Goal: Check status: Check status

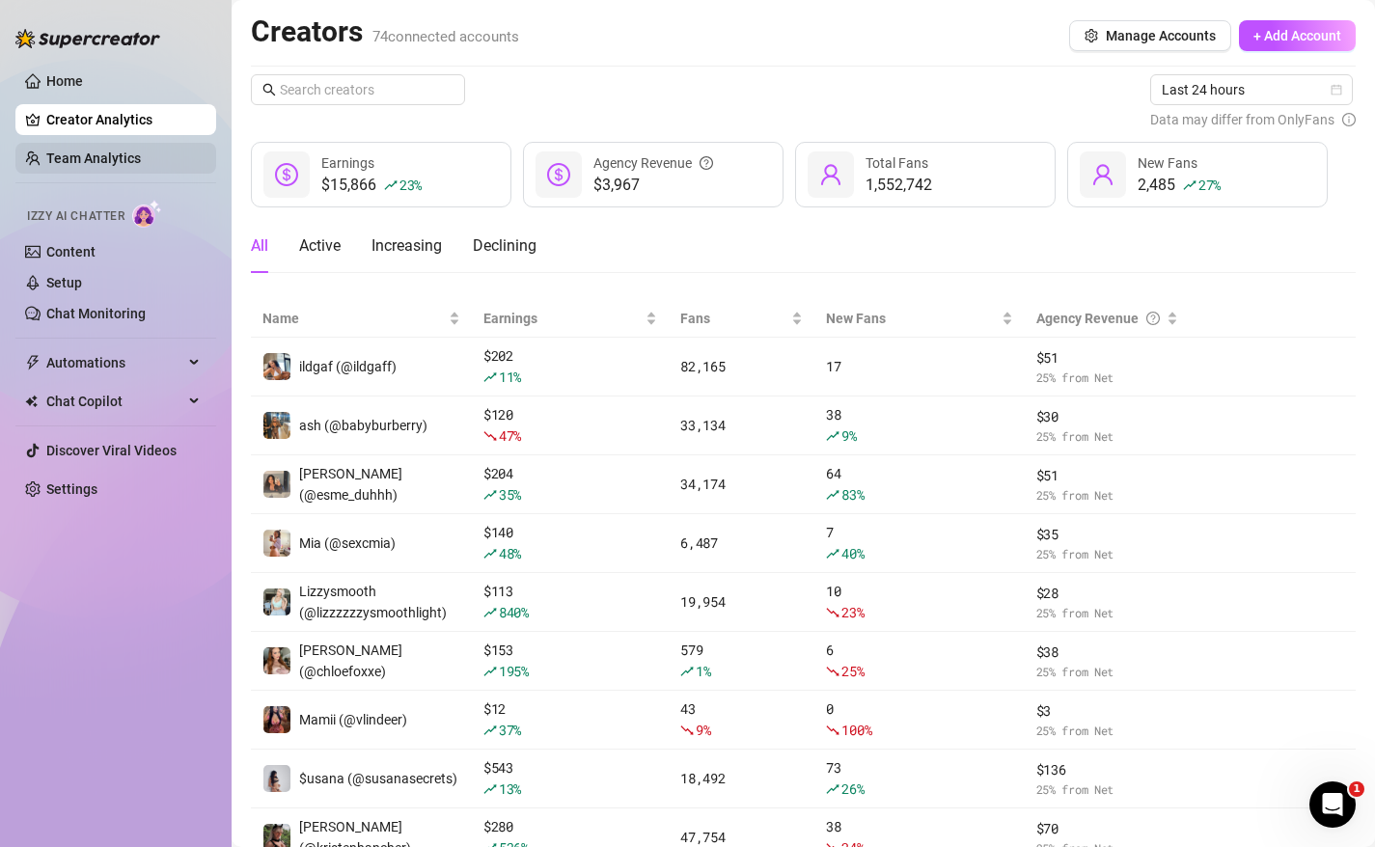
click at [68, 163] on link "Team Analytics" at bounding box center [93, 158] width 95 height 15
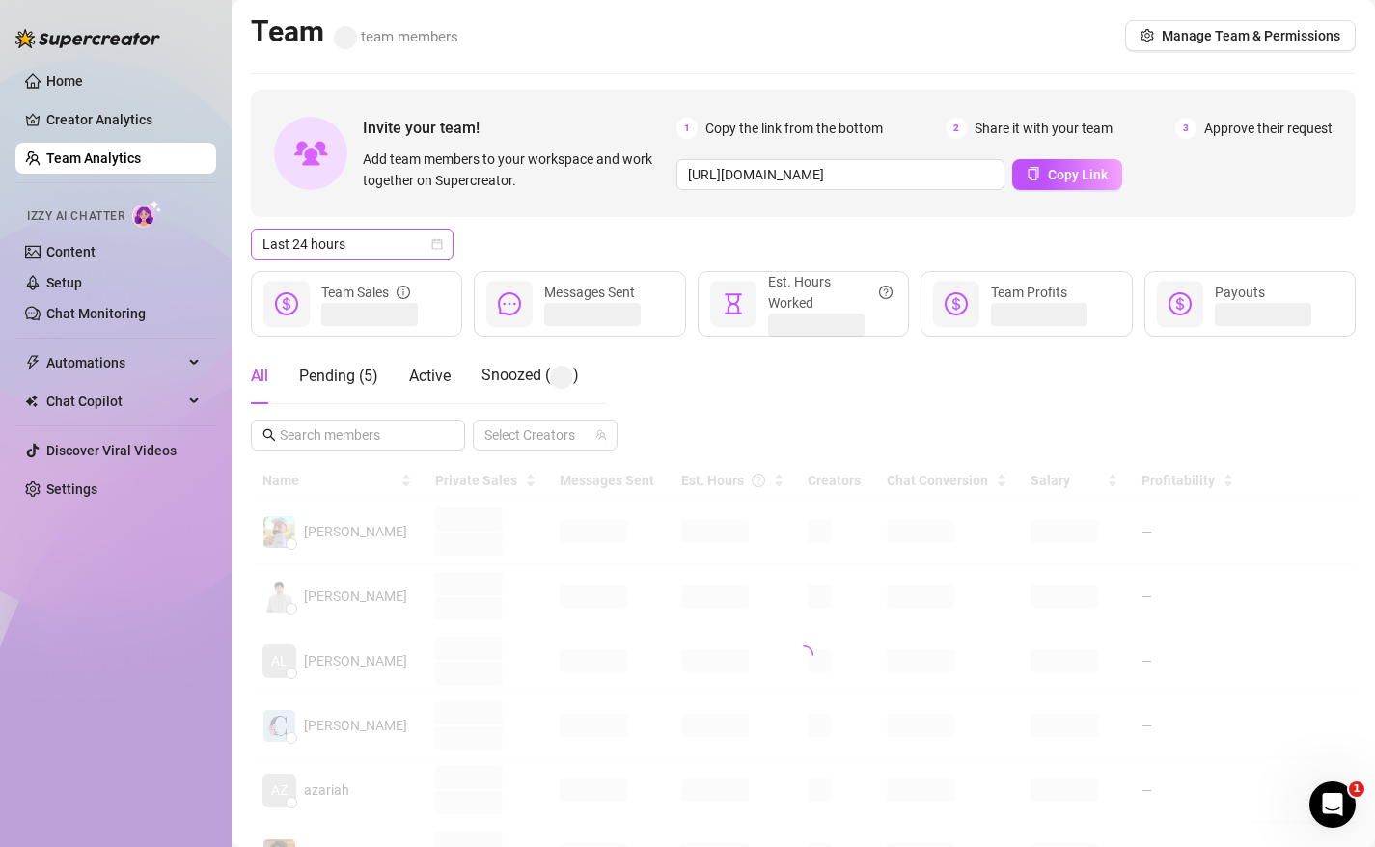
click at [419, 239] on span "Last 24 hours" at bounding box center [351, 244] width 179 height 29
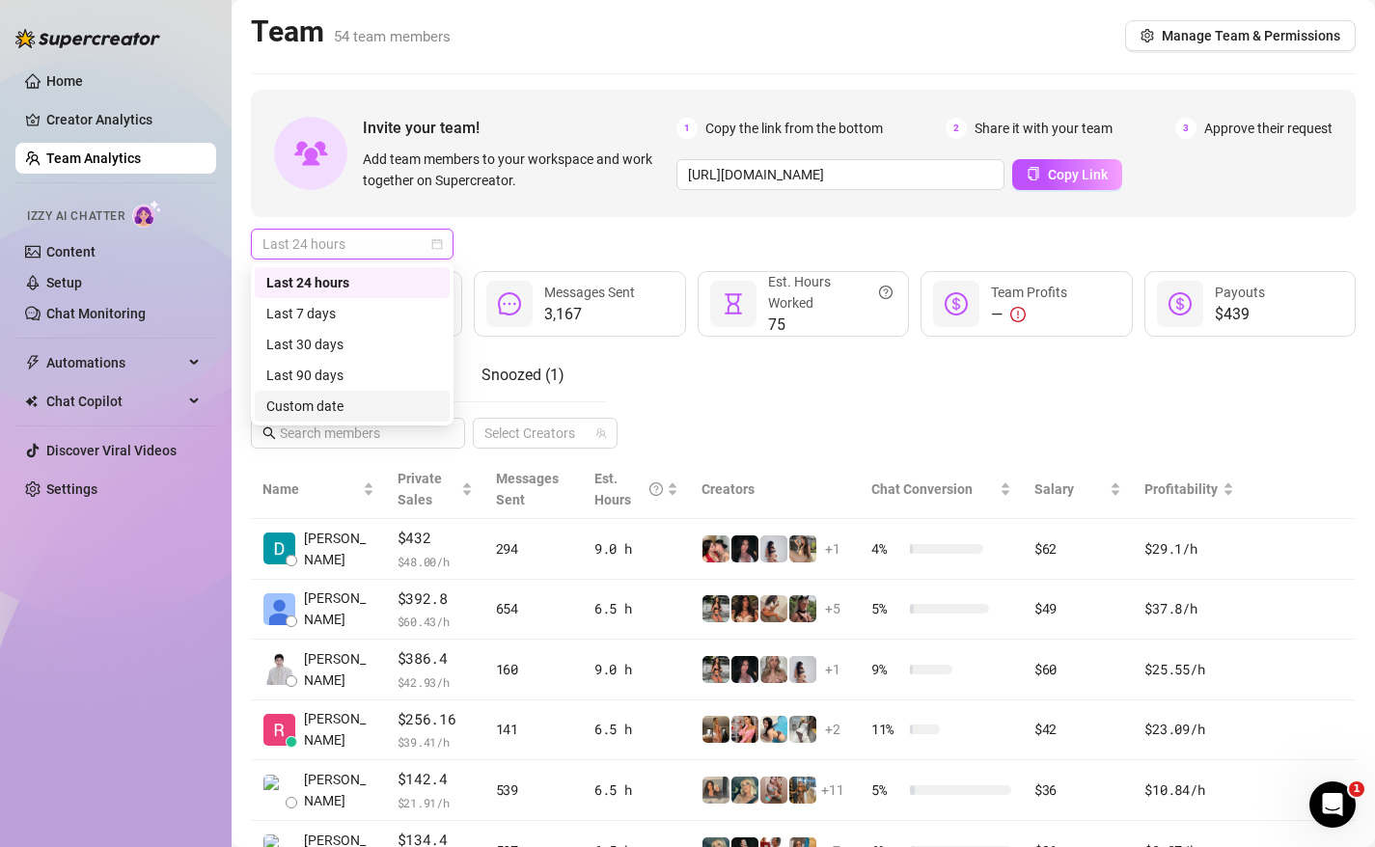
click at [330, 406] on div "Custom date" at bounding box center [352, 406] width 172 height 21
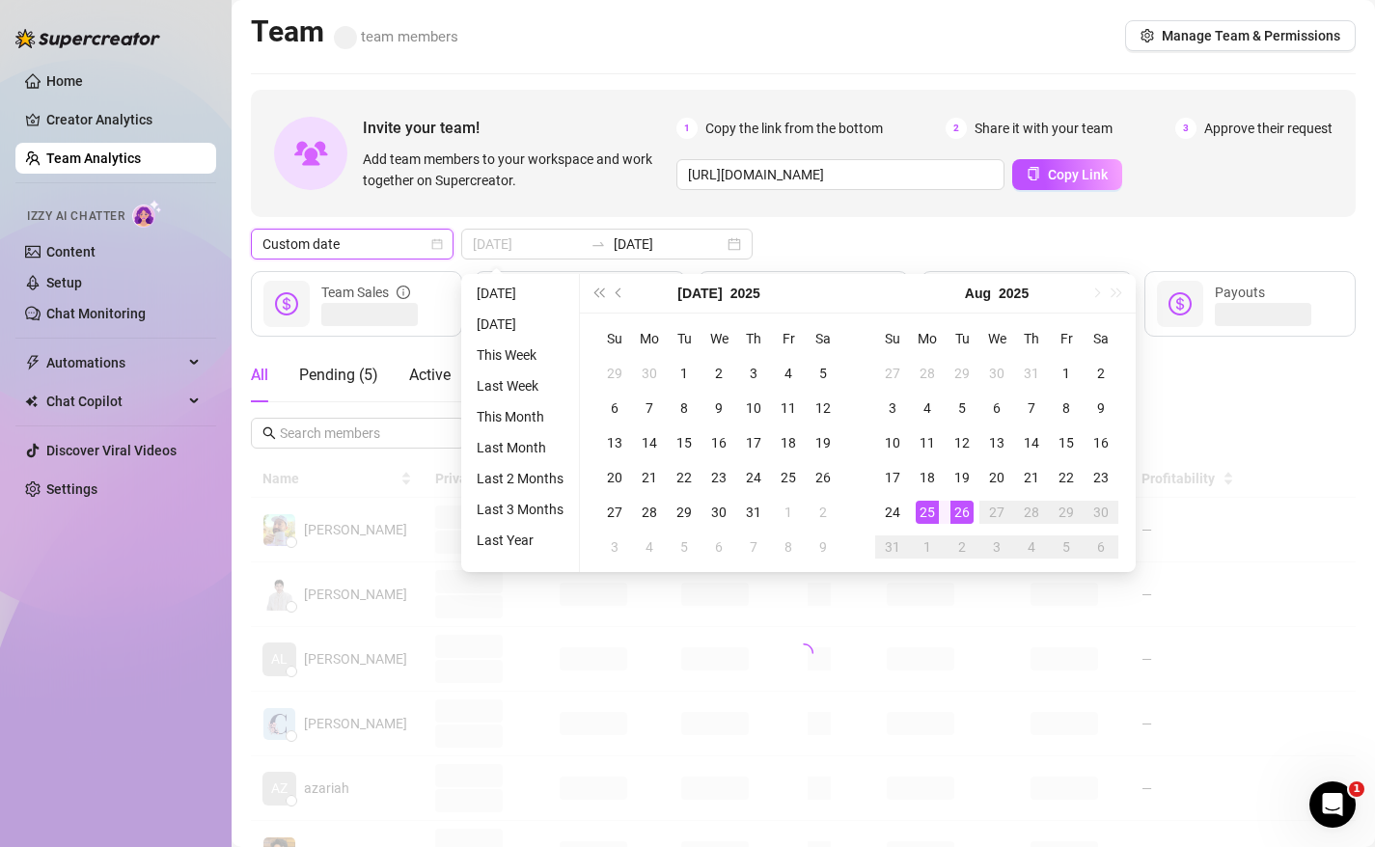
type input "[DATE]"
click at [963, 510] on div "26" at bounding box center [961, 512] width 23 height 23
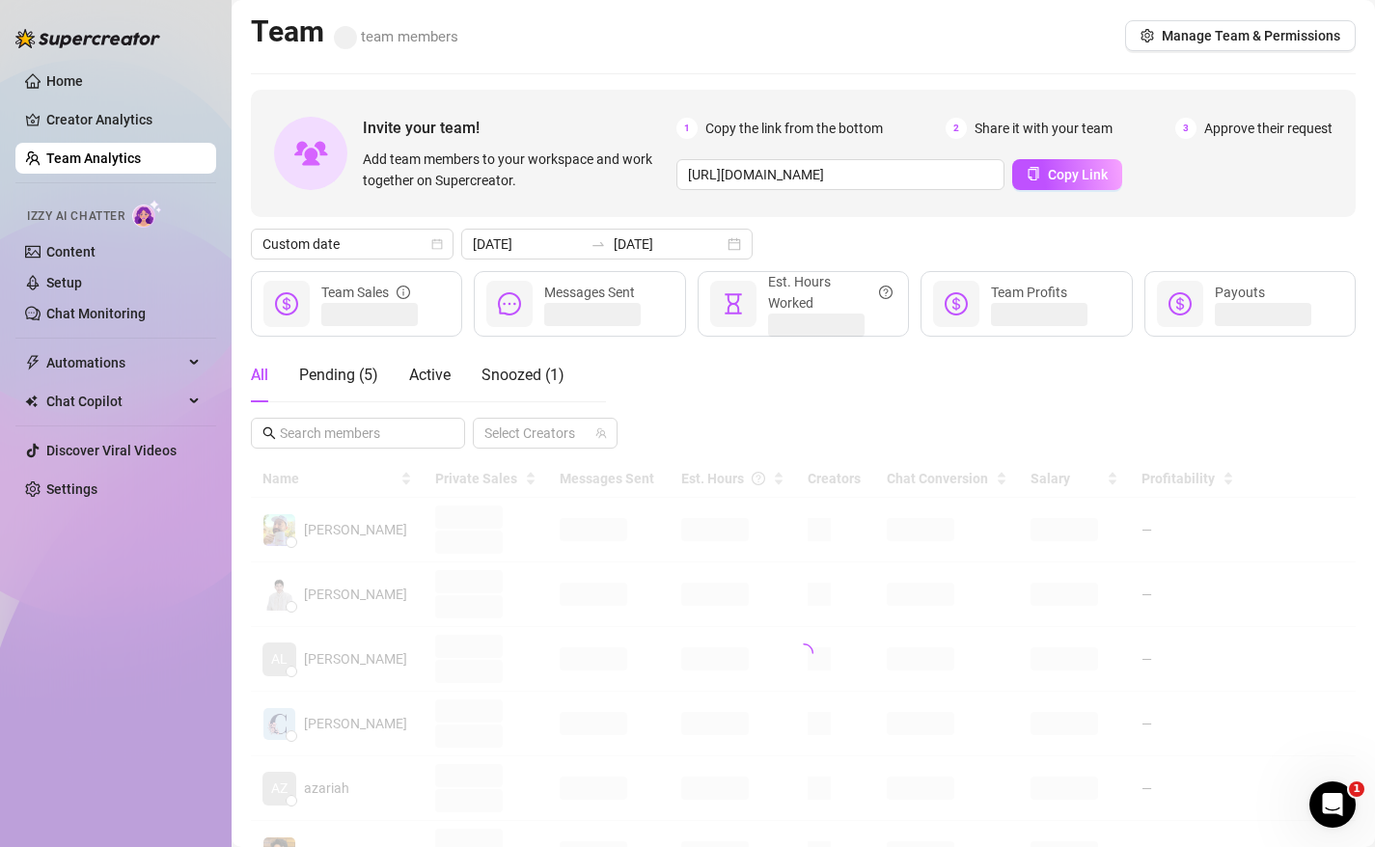
click at [823, 232] on div "Custom date [DATE] [DATE]" at bounding box center [803, 244] width 1105 height 31
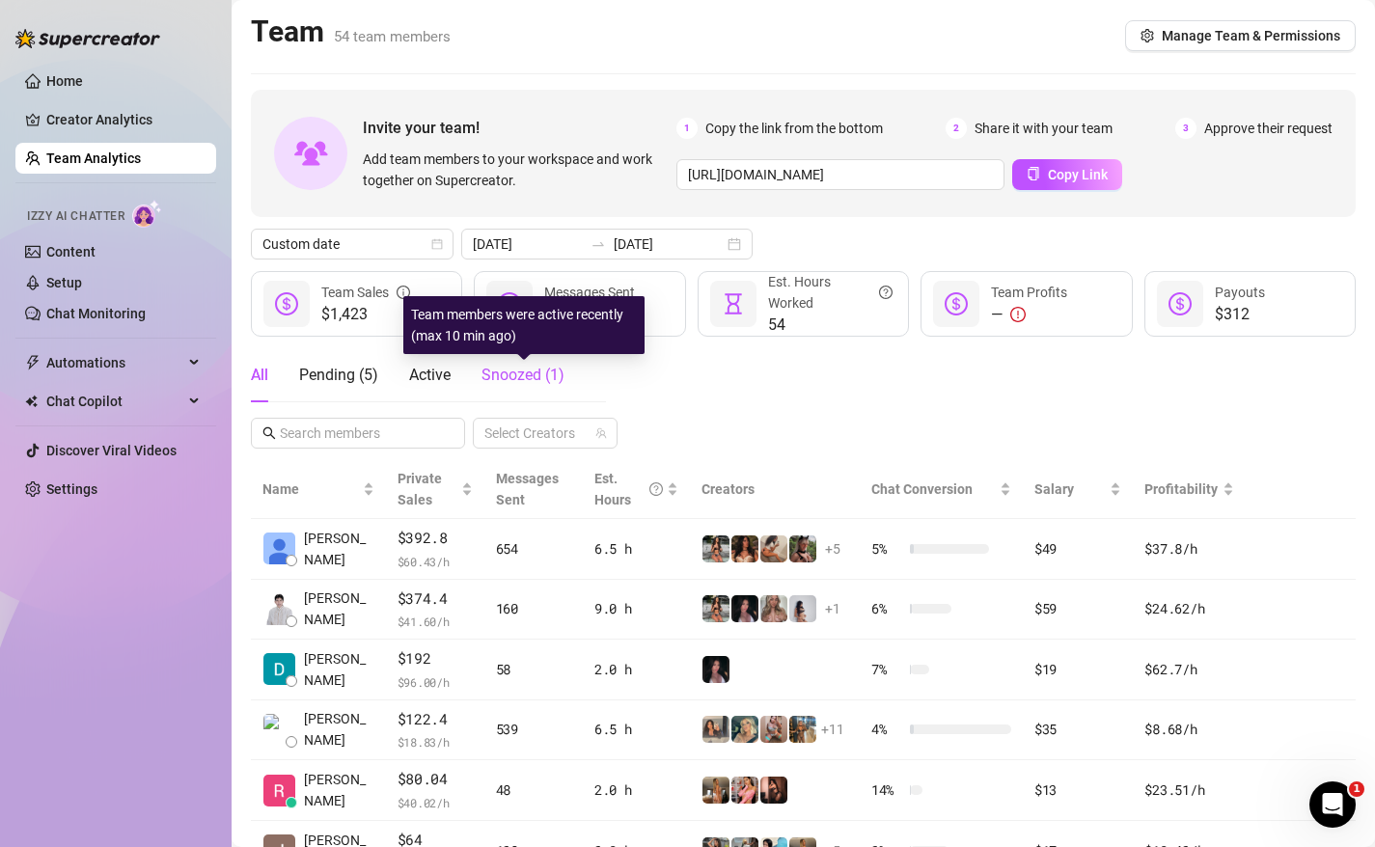
click at [560, 375] on span "Snoozed ( 1 )" at bounding box center [522, 375] width 83 height 18
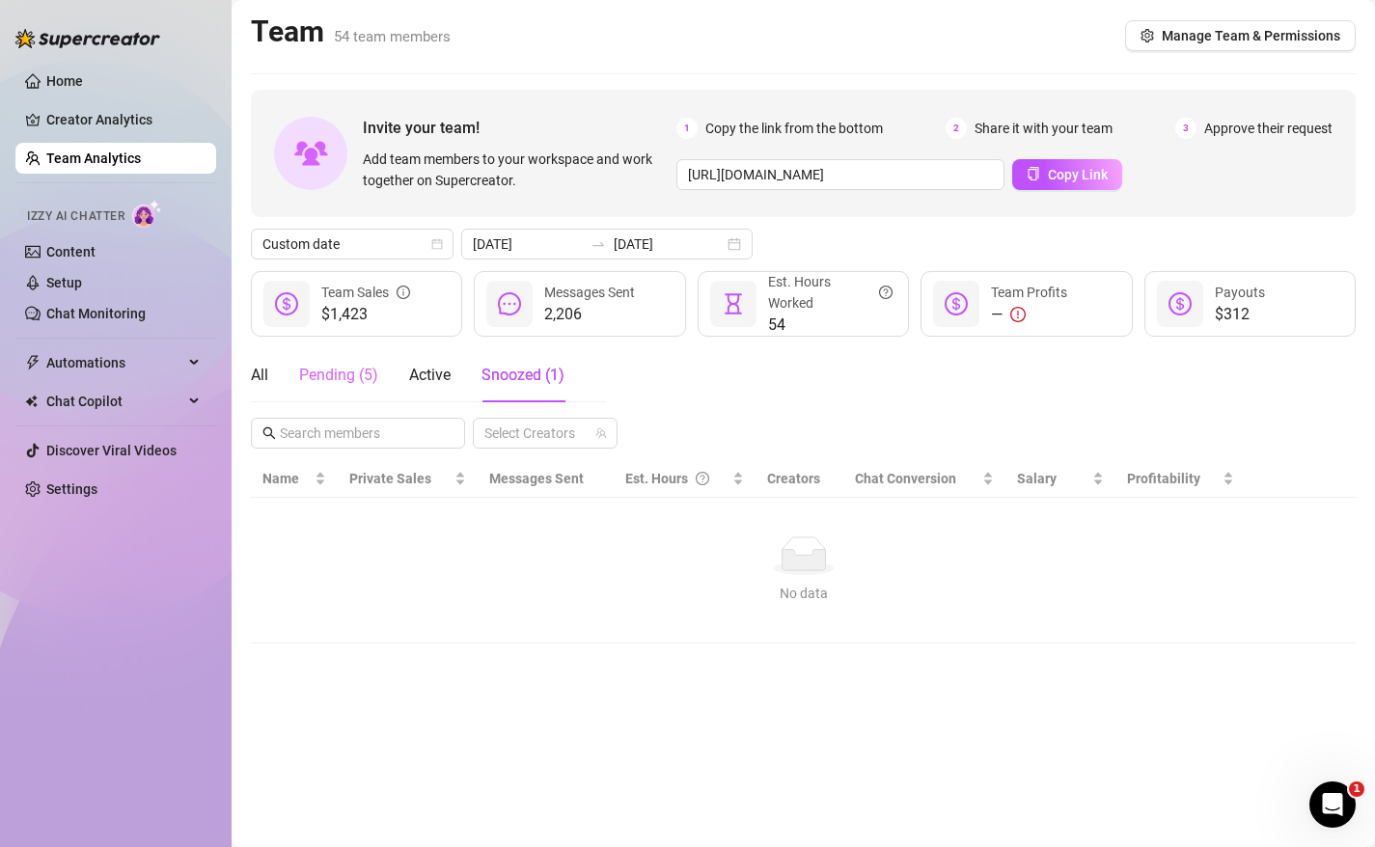
click at [345, 389] on div "Pending ( 5 )" at bounding box center [338, 375] width 79 height 54
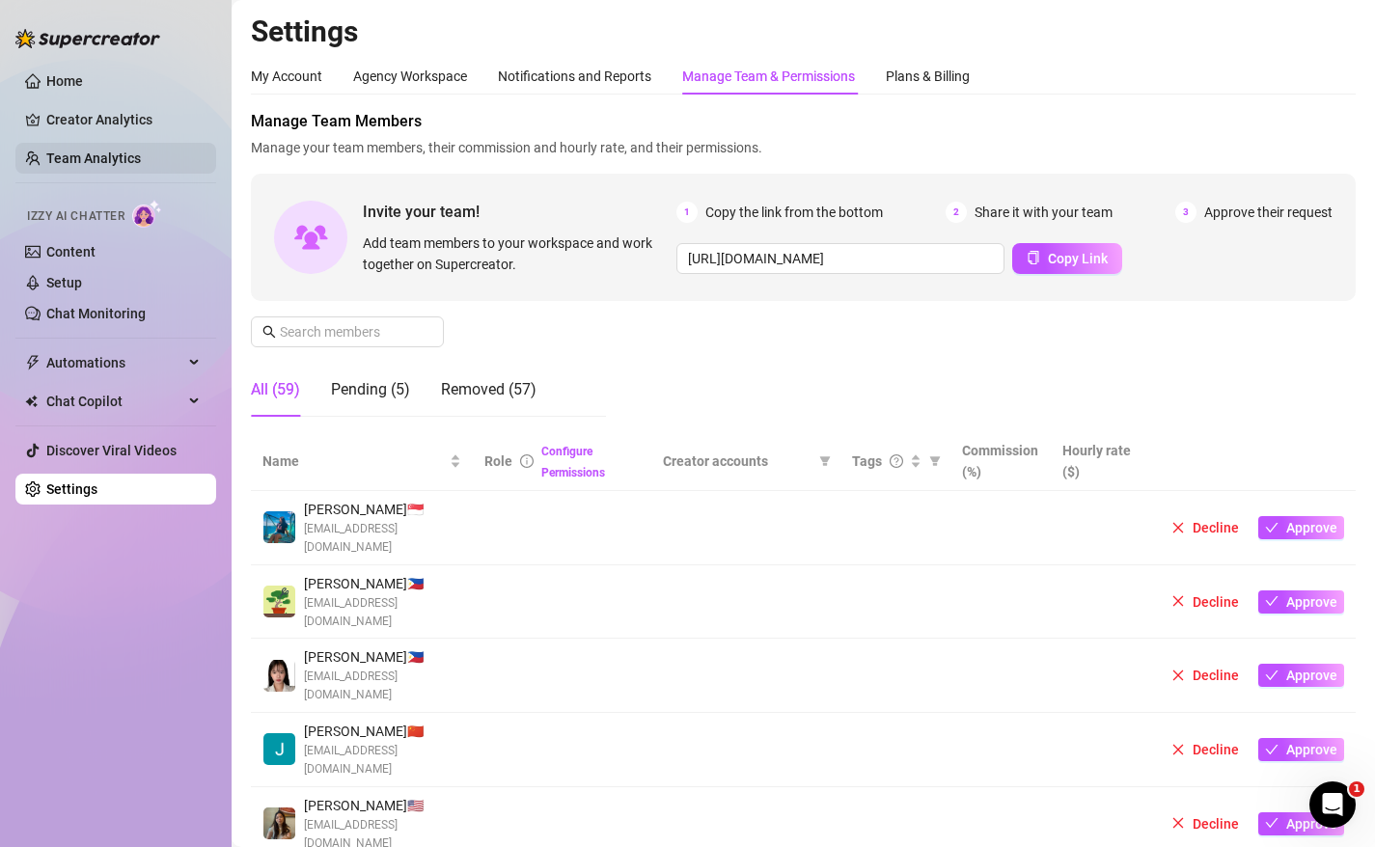
click at [56, 161] on link "Team Analytics" at bounding box center [93, 158] width 95 height 15
